Goal: Navigation & Orientation: Find specific page/section

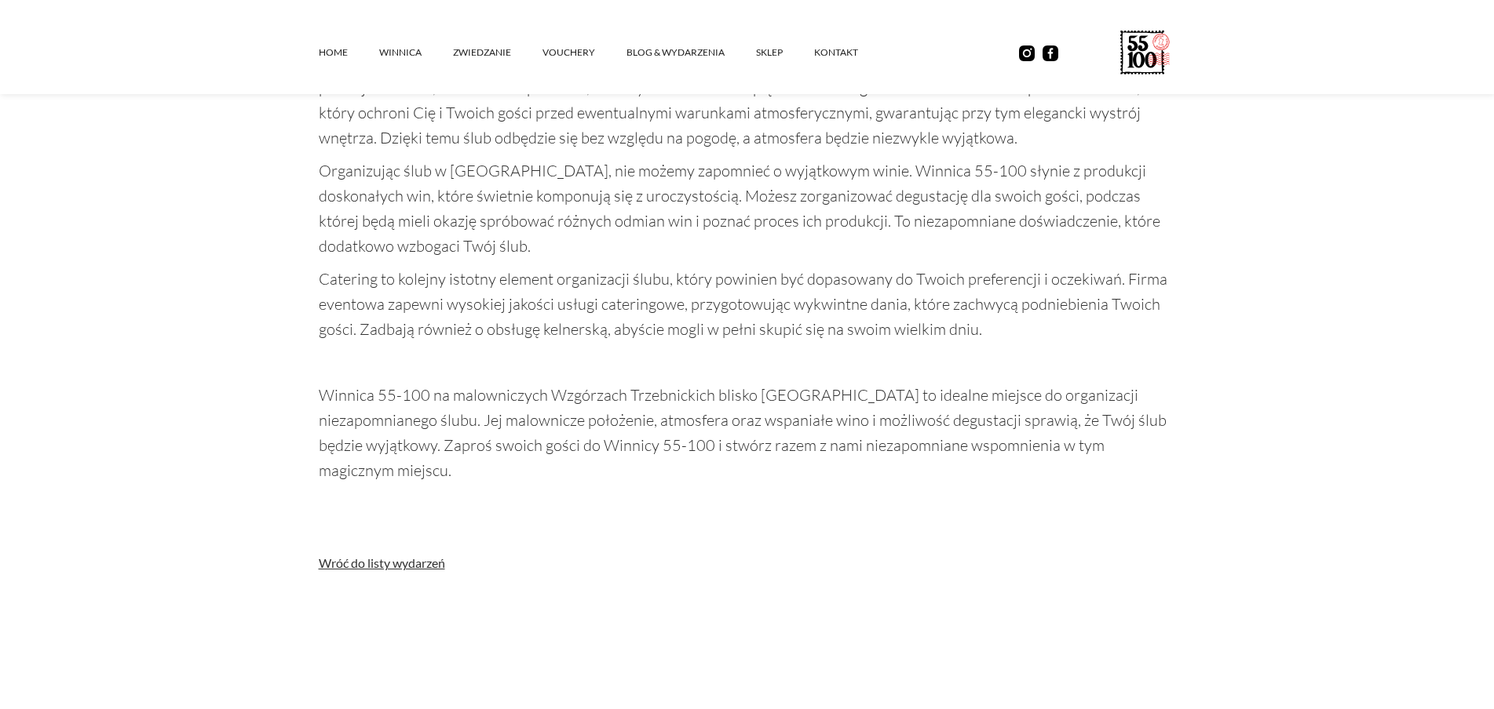
scroll to position [1962, 0]
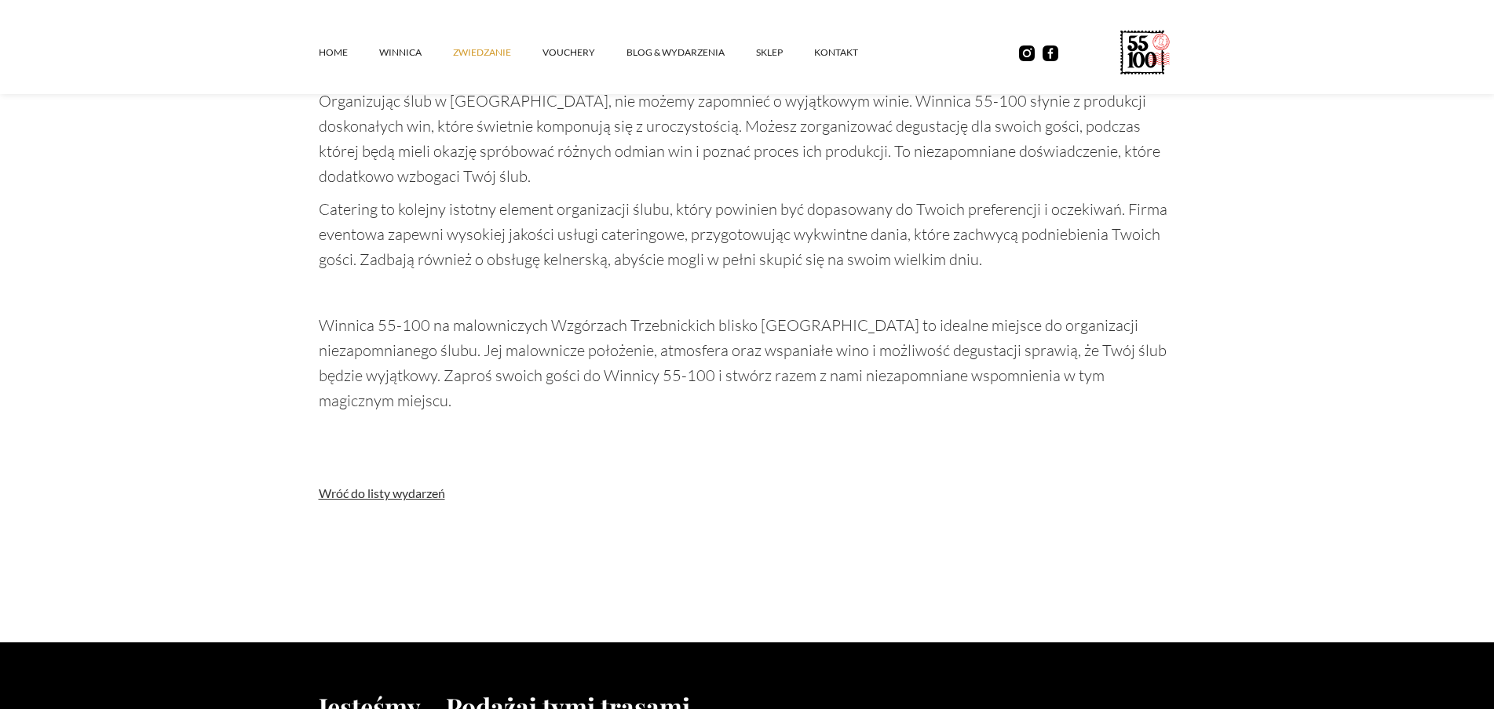
click at [496, 53] on link "ZWIEDZANIE" at bounding box center [497, 52] width 89 height 47
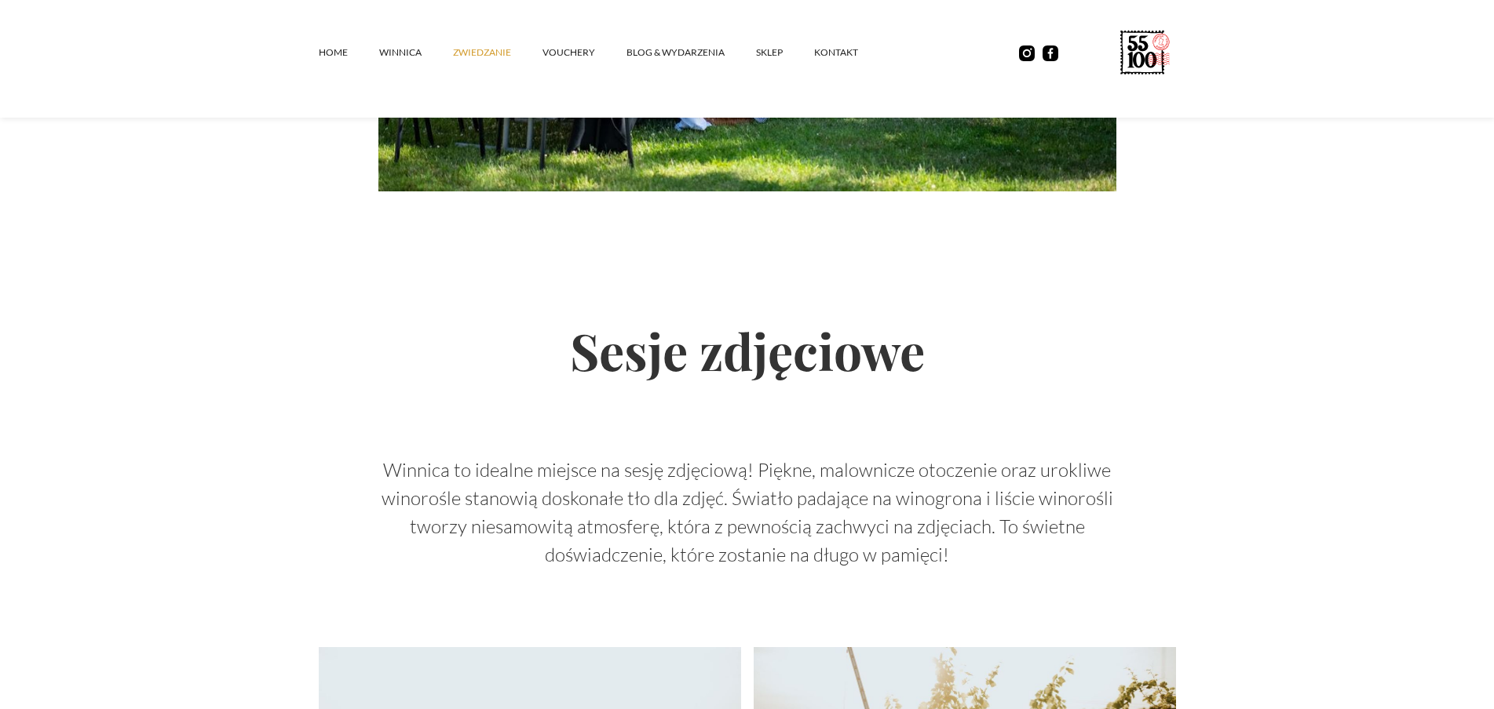
scroll to position [2802, 0]
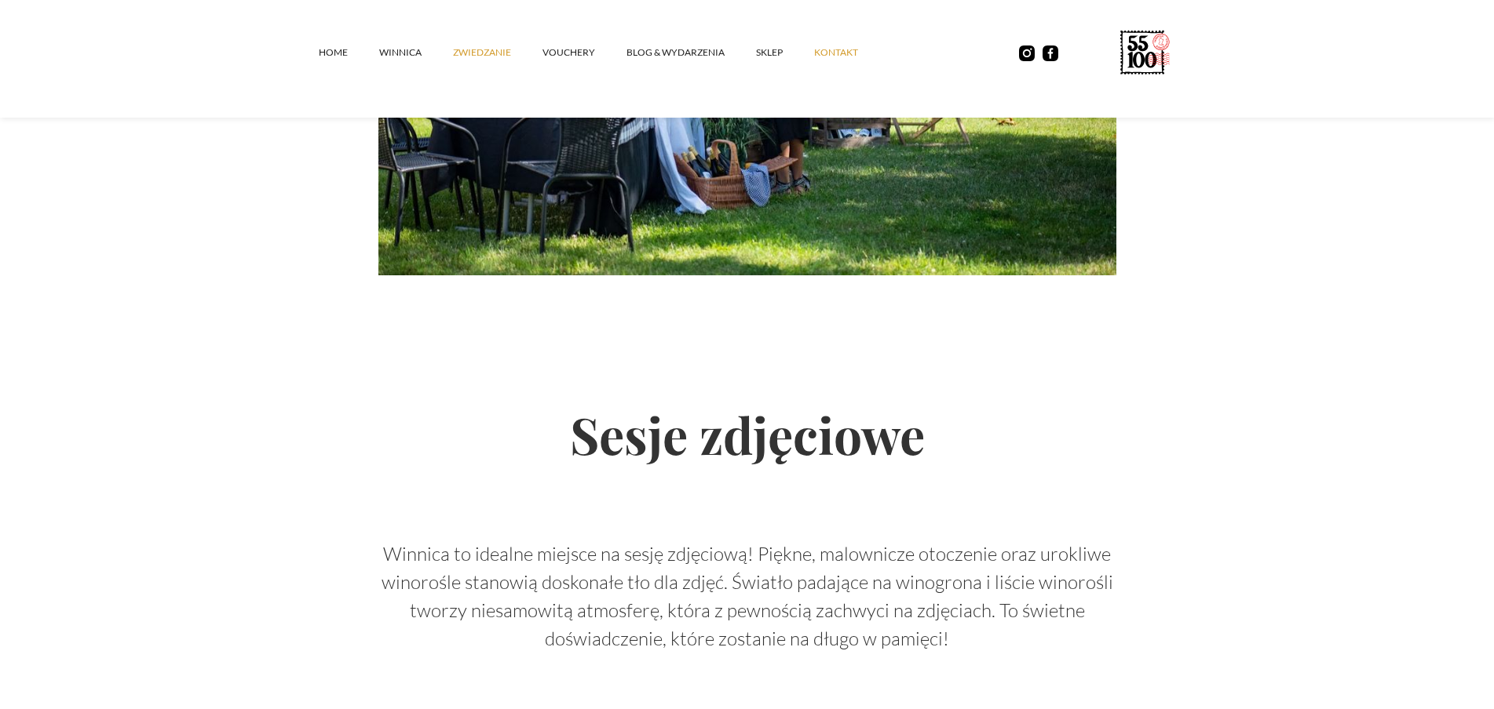
click at [840, 48] on link "kontakt" at bounding box center [851, 52] width 75 height 47
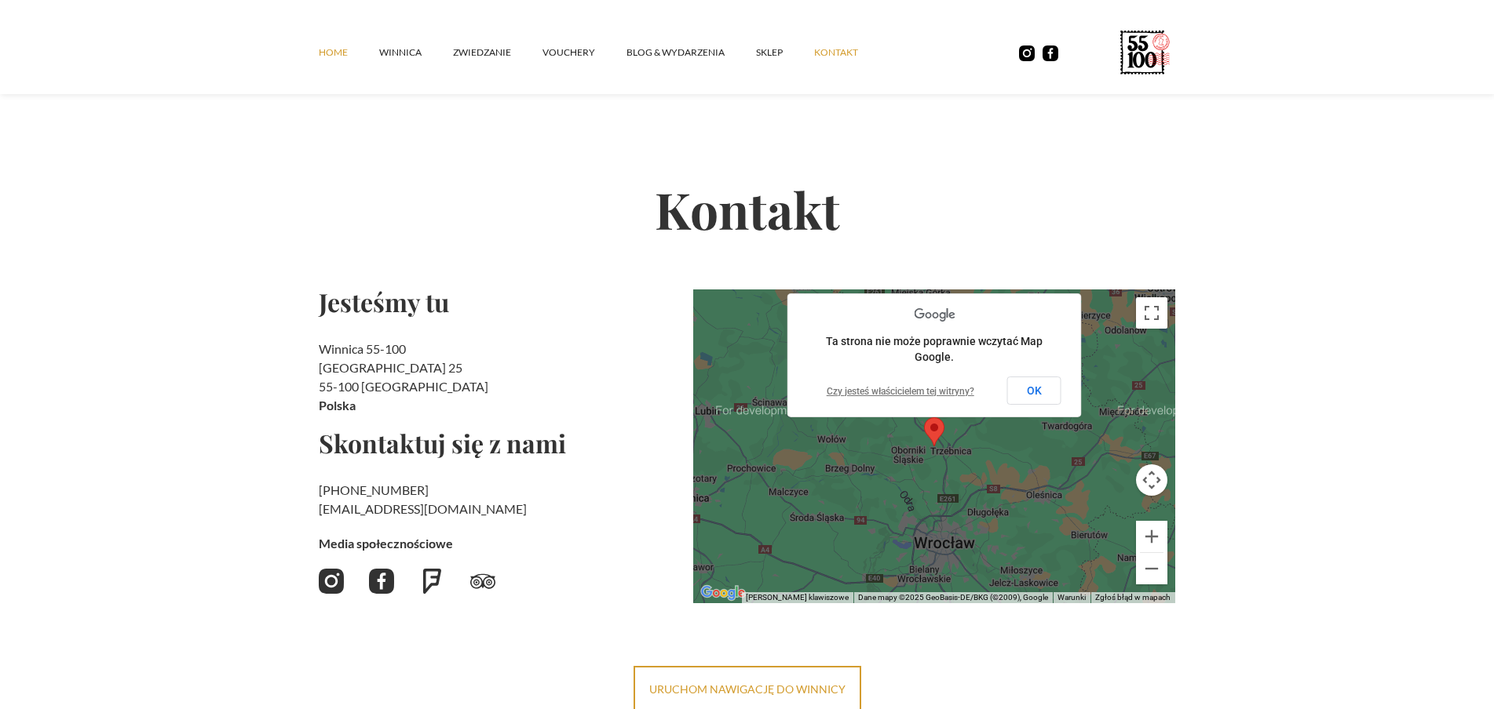
click at [333, 53] on link "Home" at bounding box center [349, 52] width 60 height 47
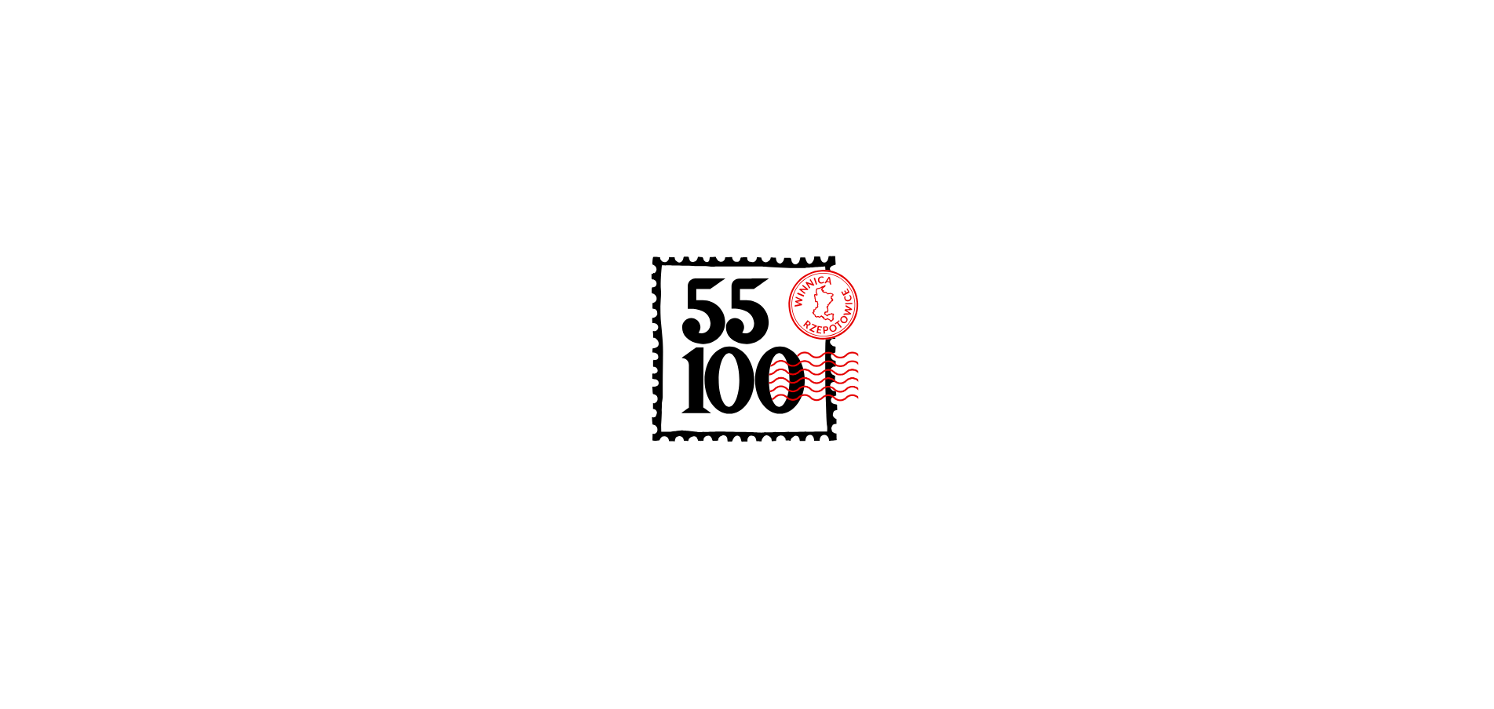
scroll to position [392, 0]
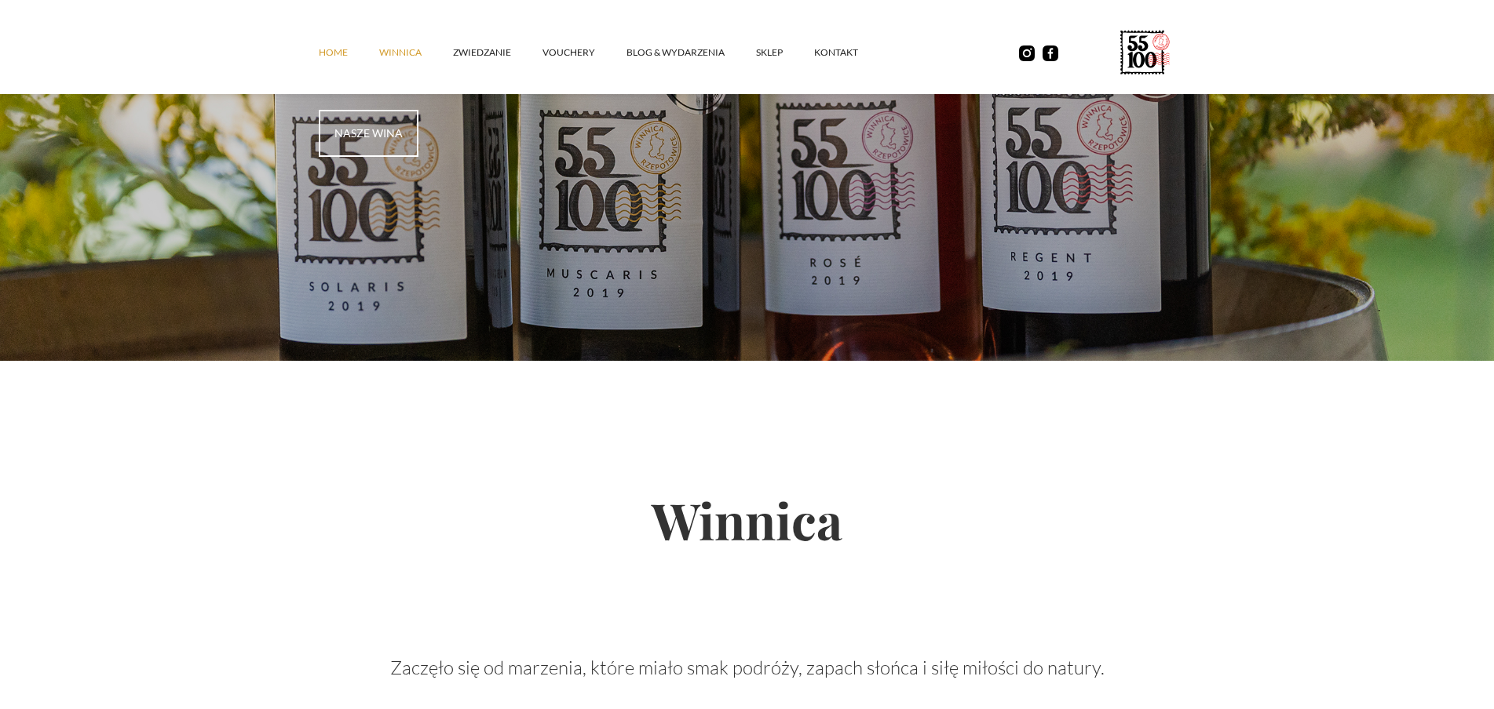
click at [388, 47] on link "winnica" at bounding box center [416, 52] width 74 height 47
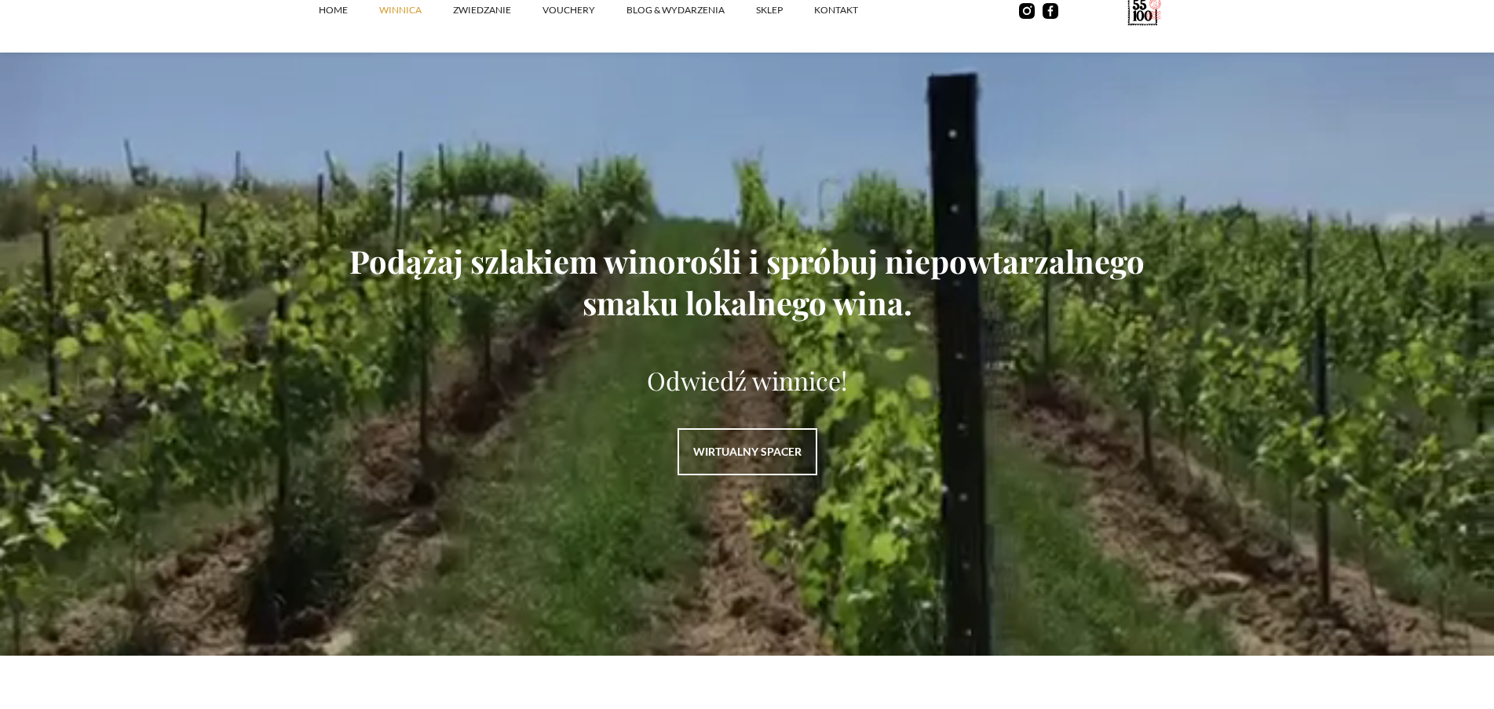
scroll to position [2198, 0]
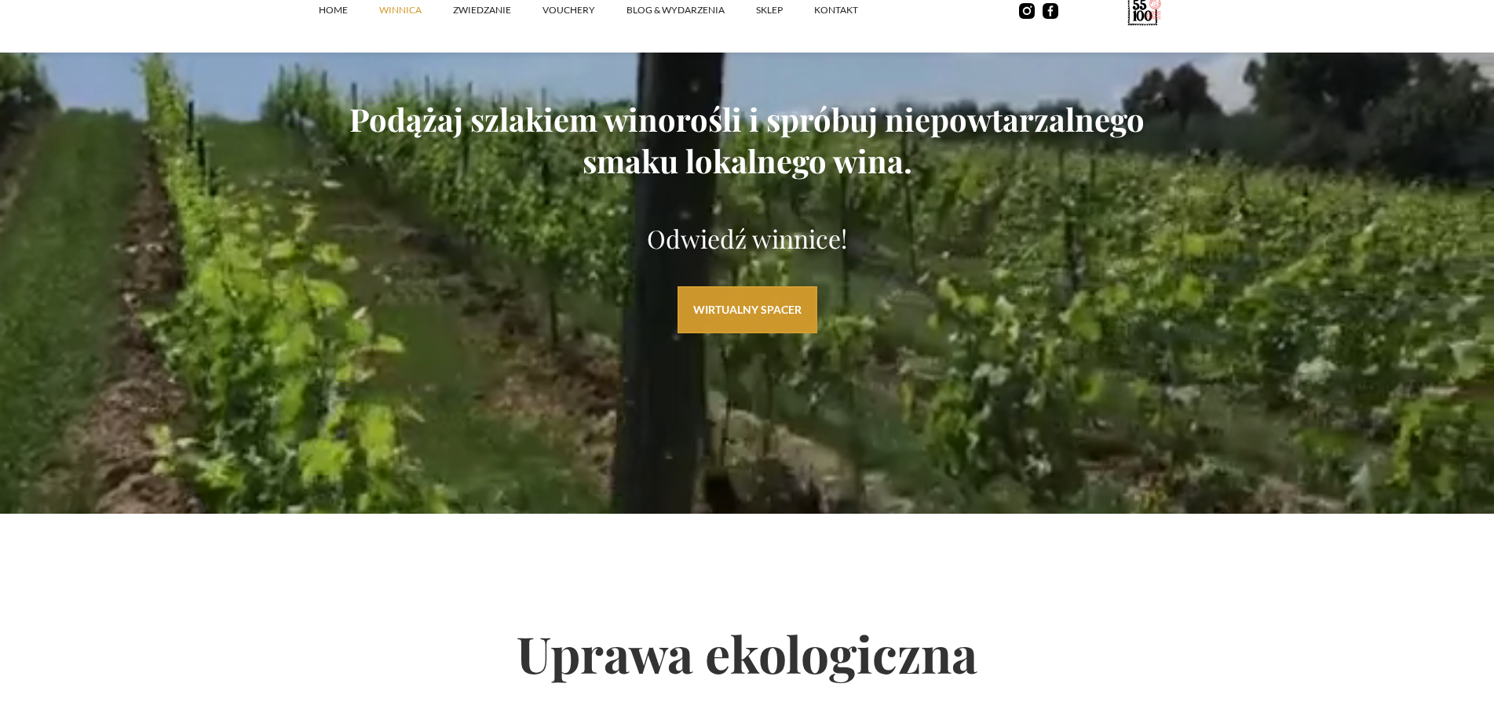
click at [738, 323] on link "WIRTUALNY SPACER" at bounding box center [747, 309] width 140 height 47
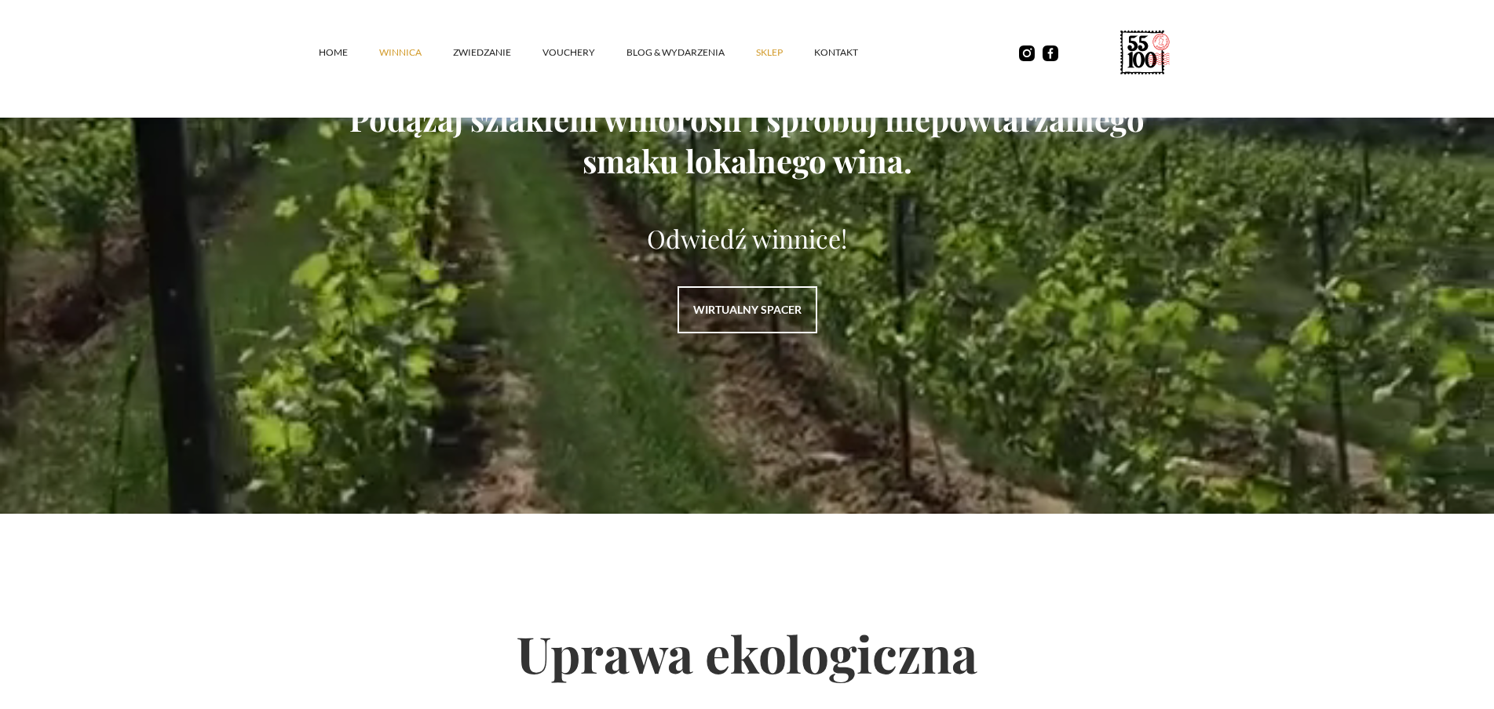
click at [764, 51] on link "SKLEP" at bounding box center [785, 52] width 58 height 47
